Goal: Task Accomplishment & Management: Manage account settings

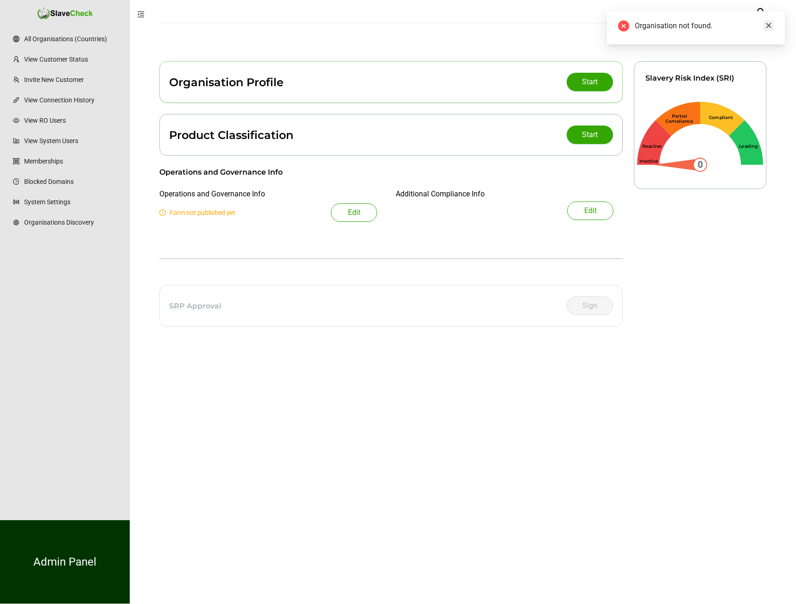
click at [768, 22] on icon "close" at bounding box center [768, 25] width 6 height 6
click at [761, 12] on icon "user" at bounding box center [760, 12] width 11 height 11
click at [706, 88] on span "Logout" at bounding box center [695, 93] width 120 height 11
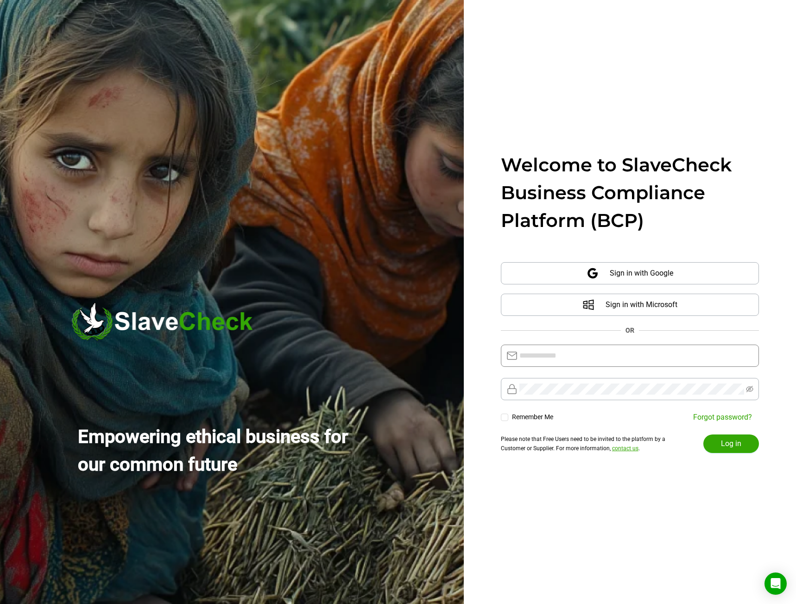
click at [570, 358] on input "text" at bounding box center [636, 355] width 234 height 11
type input "**********"
click at [726, 444] on span "Log in" at bounding box center [731, 443] width 20 height 11
